Goal: Task Accomplishment & Management: Use online tool/utility

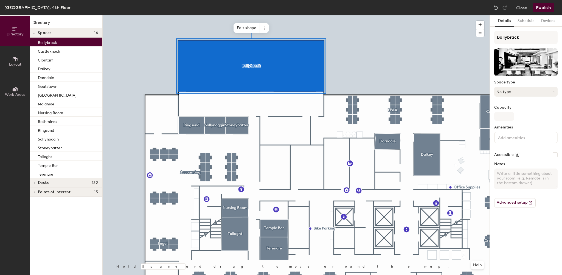
click at [513, 90] on button "No type" at bounding box center [525, 92] width 63 height 10
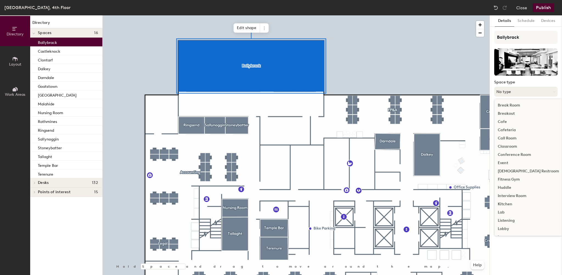
click at [504, 89] on button "No type" at bounding box center [525, 92] width 63 height 10
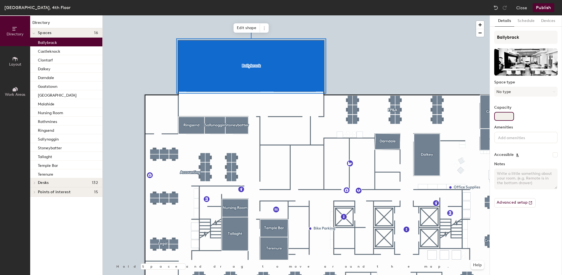
click at [499, 115] on input "Capacity" at bounding box center [504, 116] width 20 height 9
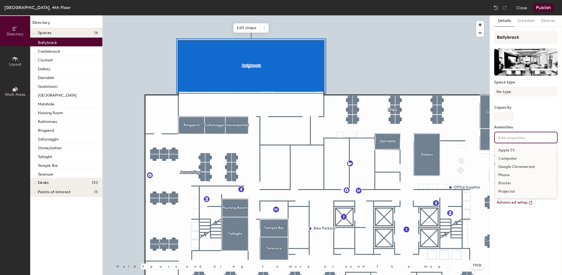
click at [499, 135] on input at bounding box center [521, 137] width 49 height 7
click at [518, 120] on div "Capacity" at bounding box center [525, 112] width 63 height 15
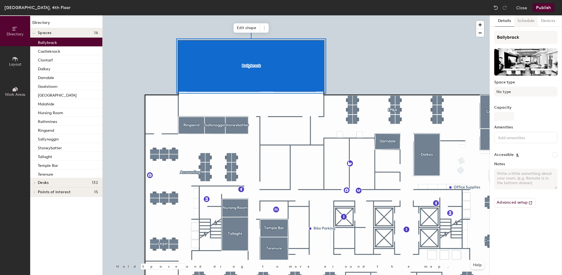
click at [524, 21] on button "Schedule" at bounding box center [526, 20] width 24 height 11
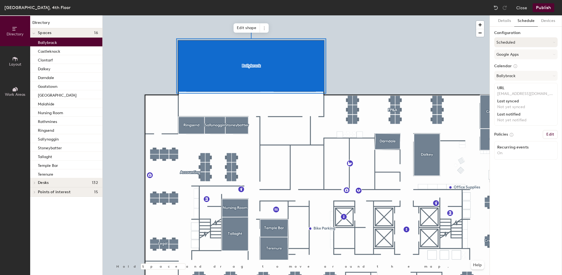
click at [514, 42] on button "Scheduled" at bounding box center [525, 42] width 63 height 10
click at [522, 5] on button "Close" at bounding box center [521, 7] width 11 height 9
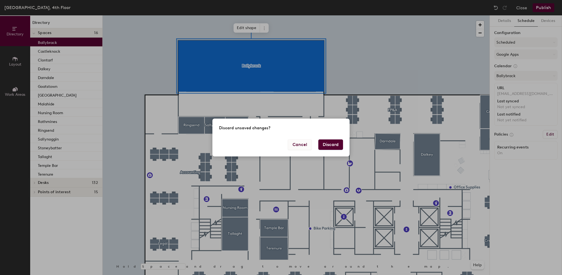
click at [304, 146] on button "Cancel" at bounding box center [300, 144] width 24 height 10
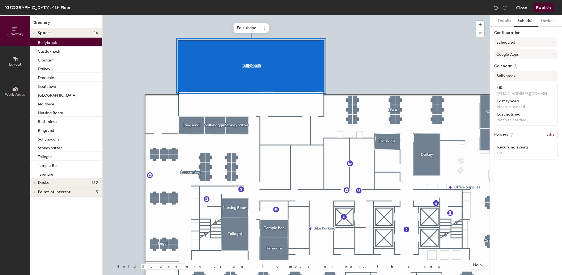
click at [521, 7] on button "Close" at bounding box center [521, 7] width 11 height 9
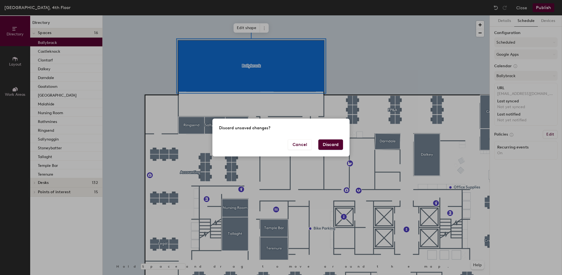
click at [324, 144] on button "Discard" at bounding box center [330, 144] width 25 height 10
